Goal: Task Accomplishment & Management: Manage account settings

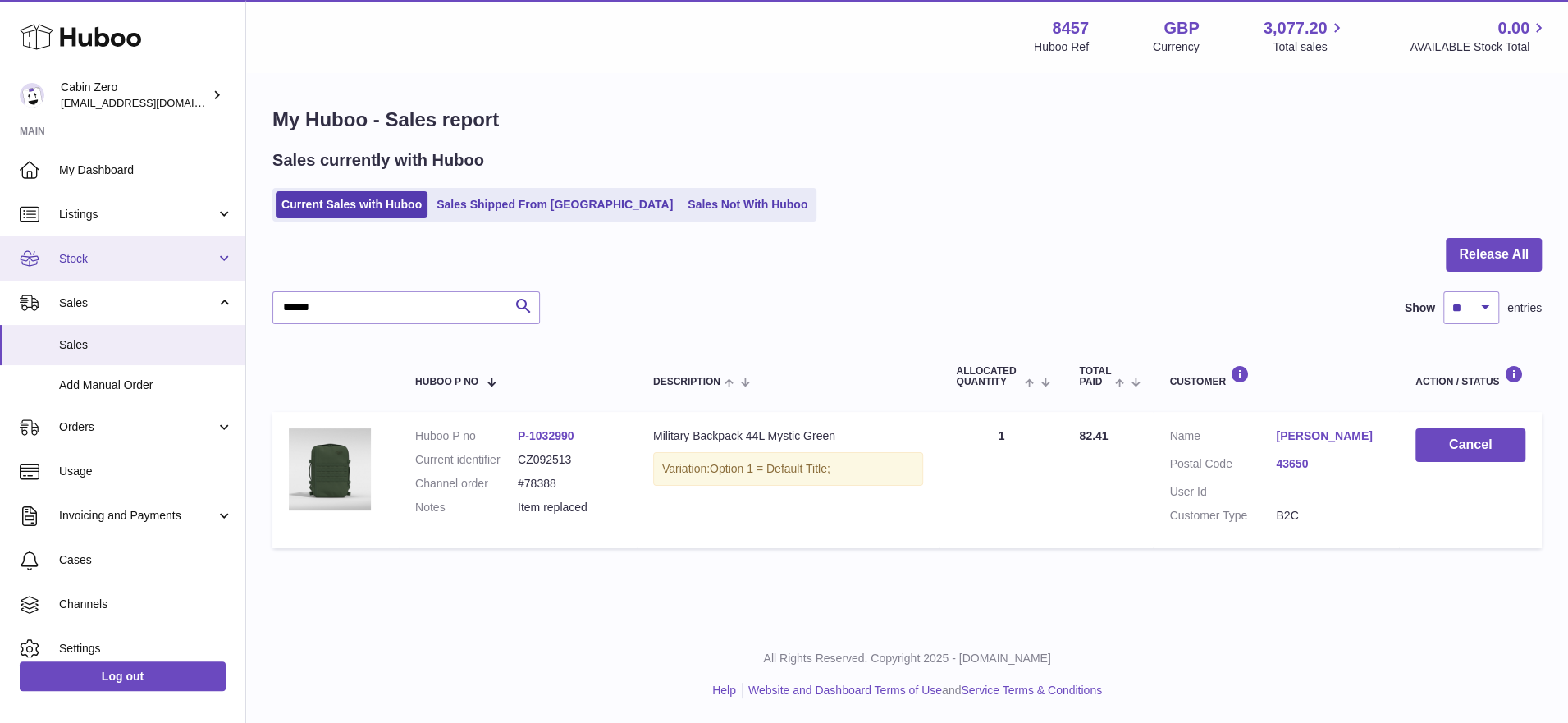
click at [197, 258] on span "Stock" at bounding box center [138, 259] width 157 height 16
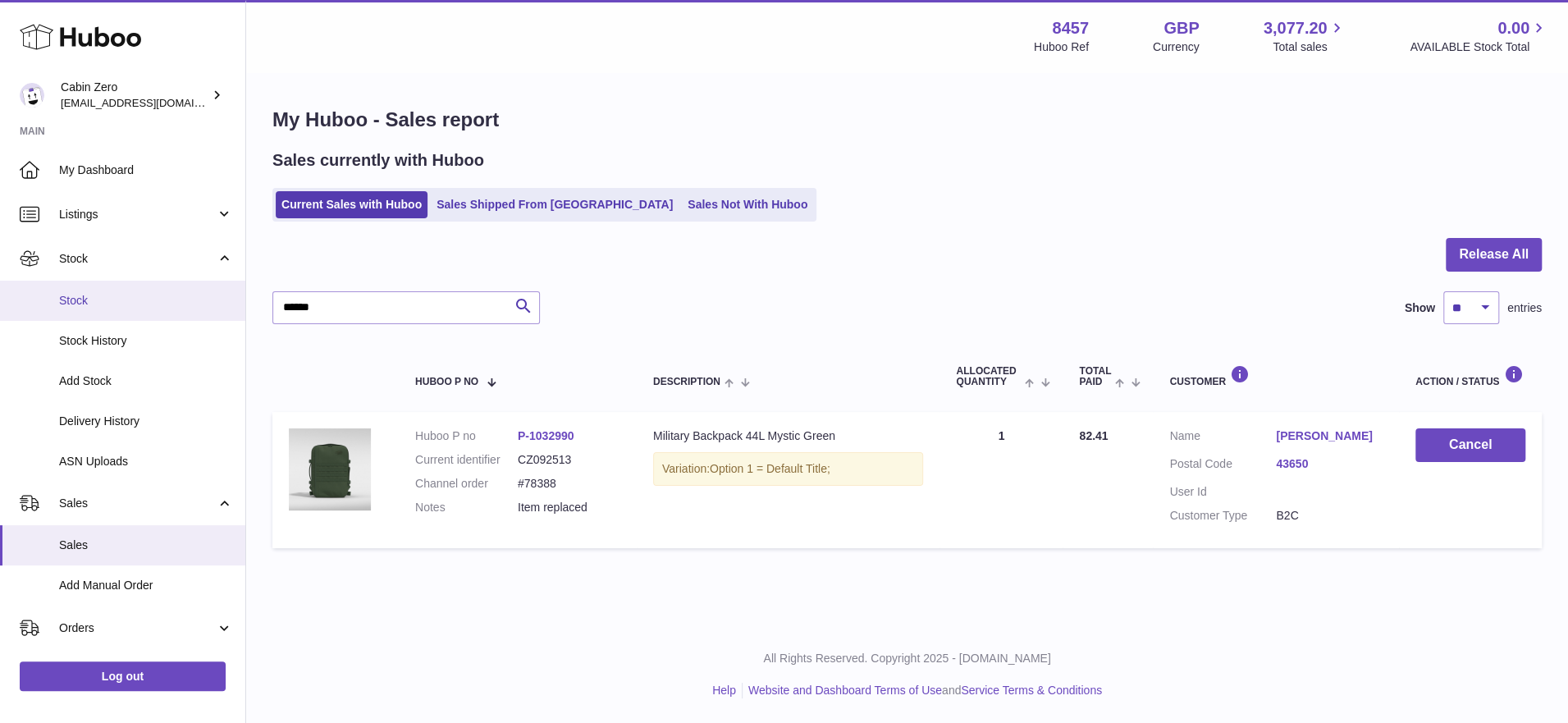
click at [149, 302] on span "Stock" at bounding box center [146, 301] width 174 height 16
click at [151, 304] on span "Stock" at bounding box center [146, 301] width 174 height 16
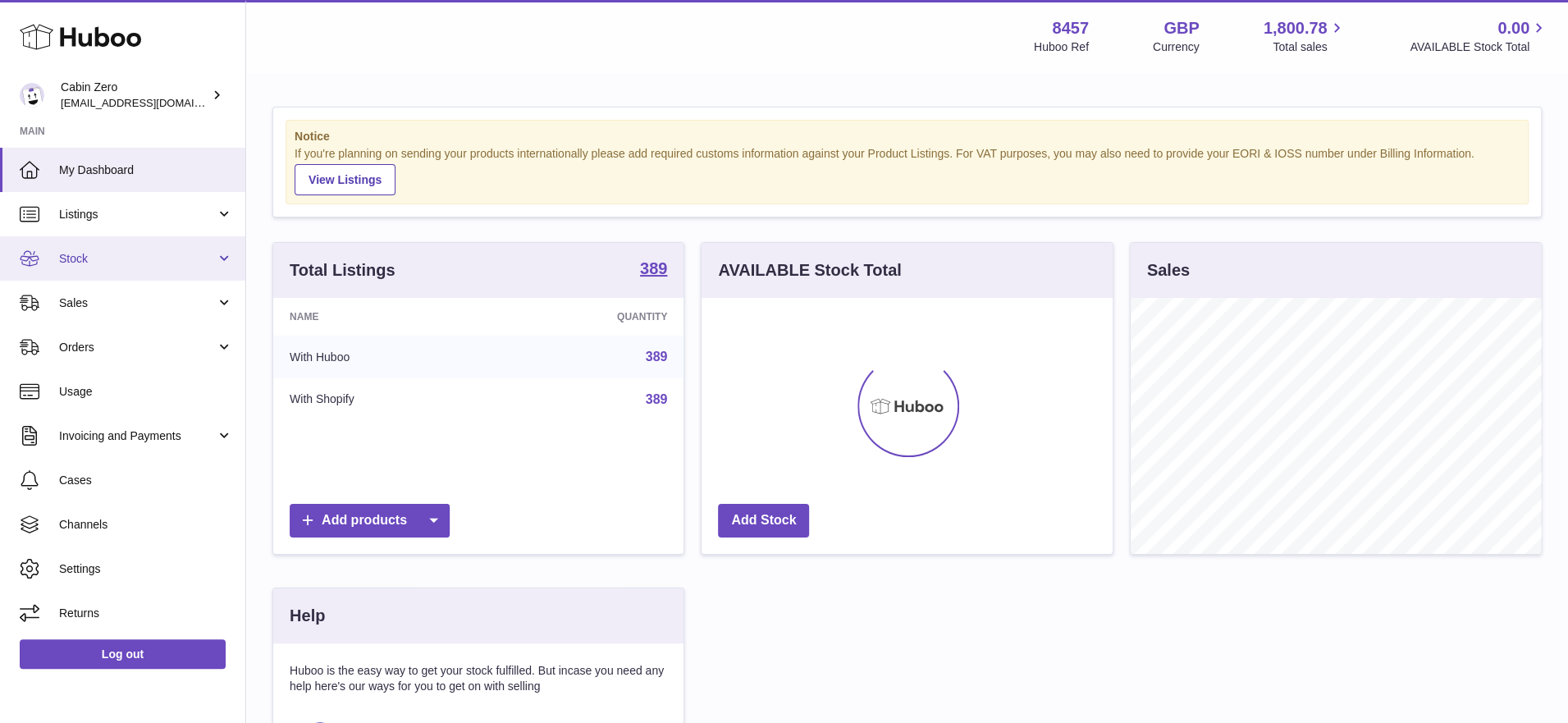
scroll to position [256, 411]
click at [205, 265] on span "Stock" at bounding box center [138, 259] width 157 height 16
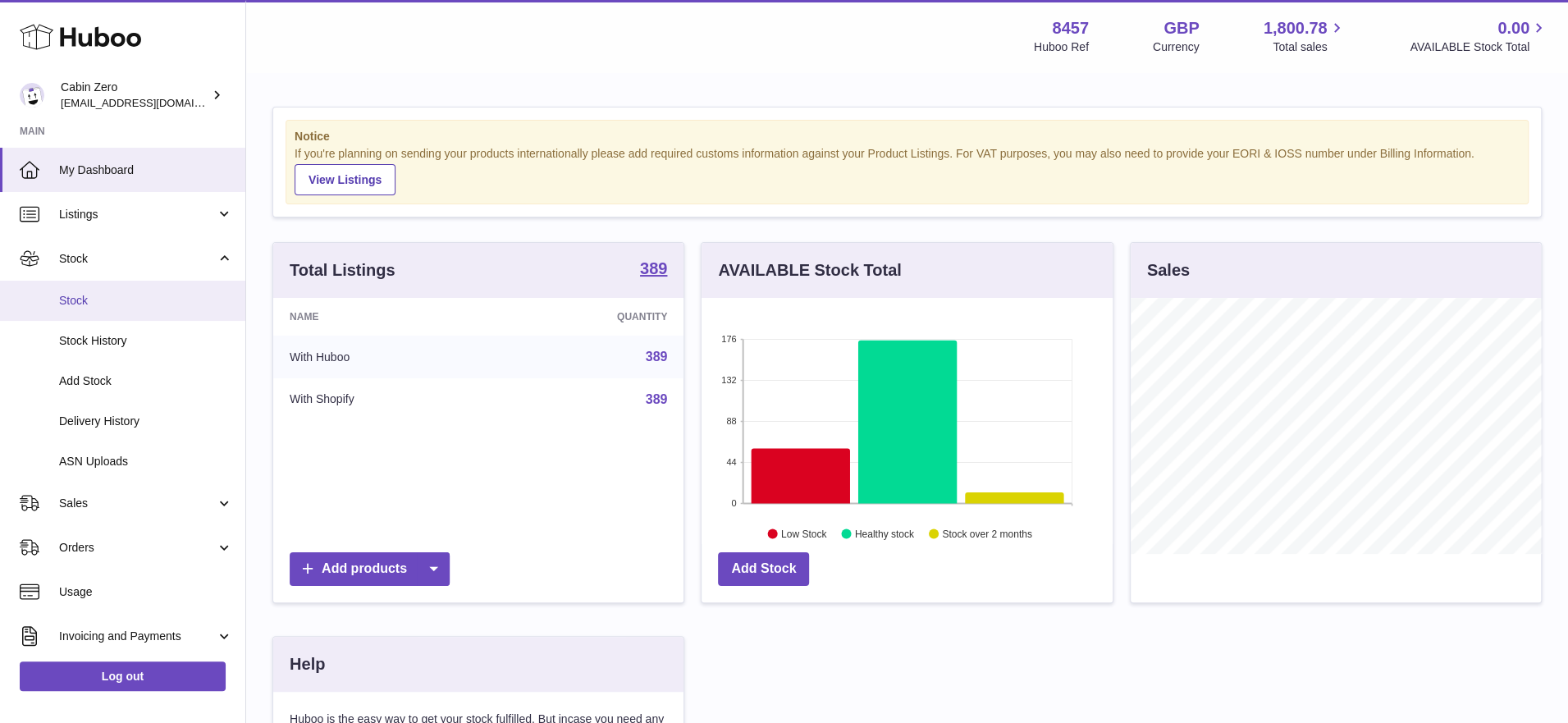
click at [178, 296] on span "Stock" at bounding box center [146, 301] width 174 height 16
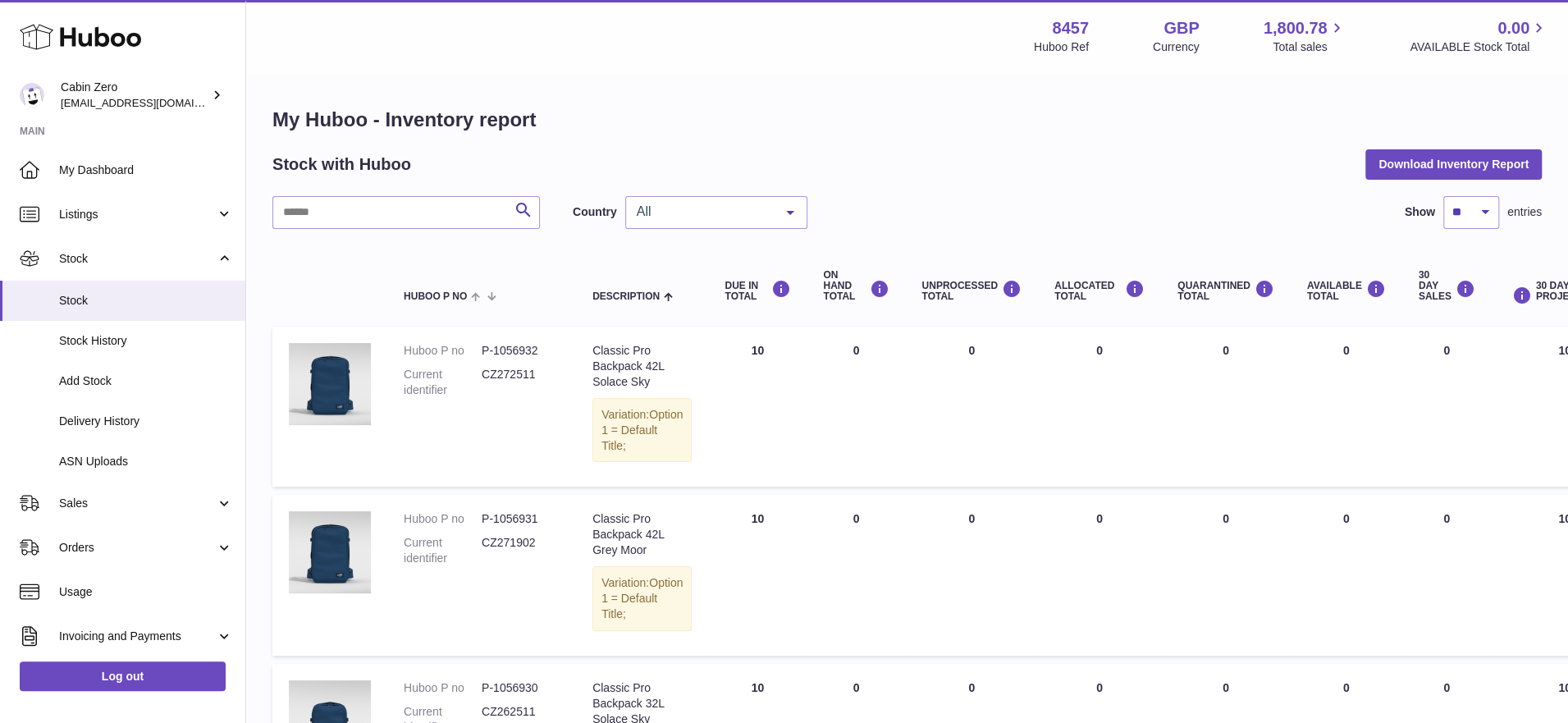
click at [727, 209] on span "All" at bounding box center [703, 212] width 141 height 17
click at [691, 263] on span "GB" at bounding box center [716, 278] width 180 height 33
click at [412, 212] on input "text" at bounding box center [406, 212] width 268 height 33
paste input "*******"
type input "*******"
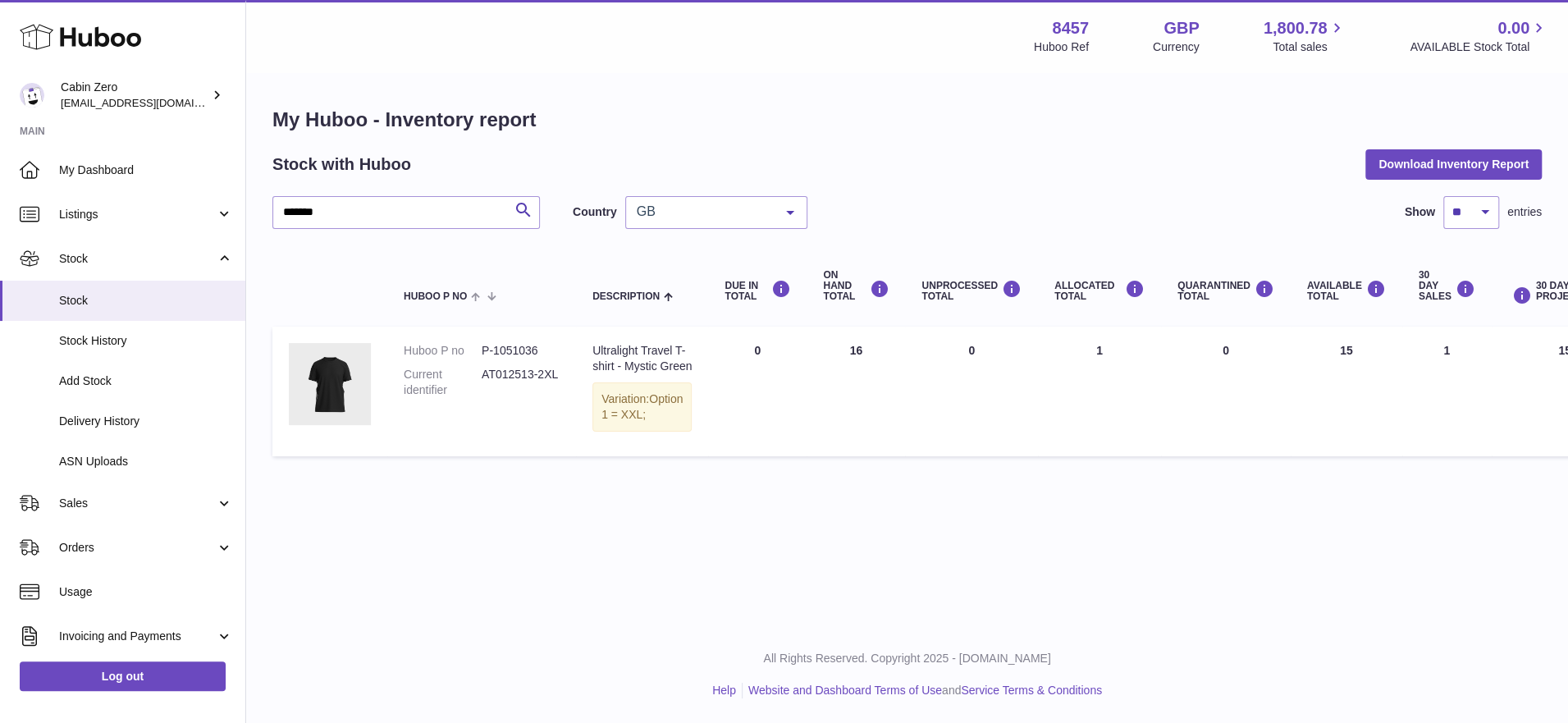
drag, startPoint x: 706, startPoint y: 278, endPoint x: 742, endPoint y: 295, distance: 39.8
click at [742, 295] on th "DUE IN TOTAL" at bounding box center [757, 286] width 98 height 65
copy div "DUE IN TOTAL"
click at [685, 434] on td "Description Ultralight Travel T-shirt - Mystic Green Variation: Option 1 = XXL;" at bounding box center [642, 391] width 132 height 130
